Goal: Task Accomplishment & Management: Manage account settings

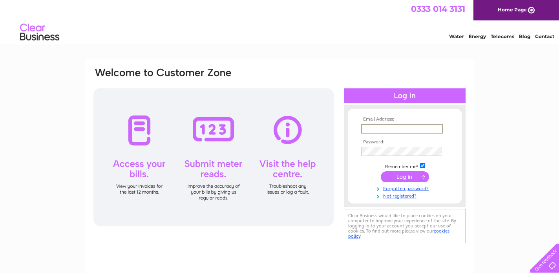
type input "carlukebowlingclub@gmail.com"
click at [404, 176] on input "submit" at bounding box center [405, 176] width 48 height 11
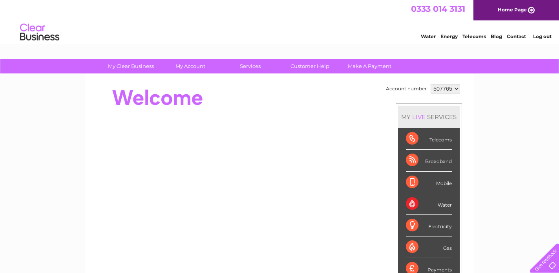
select select "917486"
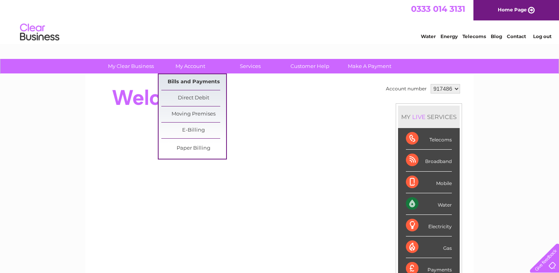
click at [197, 81] on link "Bills and Payments" at bounding box center [193, 82] width 65 height 16
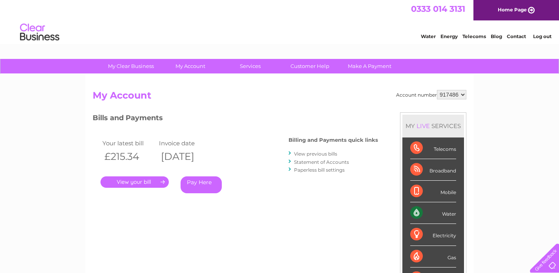
click at [145, 182] on link "." at bounding box center [134, 181] width 68 height 11
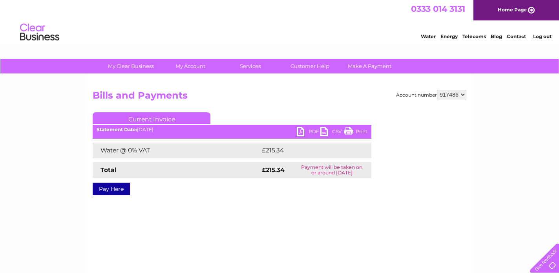
click at [349, 129] on link "Print" at bounding box center [356, 132] width 24 height 11
click at [310, 132] on link "PDF" at bounding box center [309, 132] width 24 height 11
